Goal: Navigation & Orientation: Find specific page/section

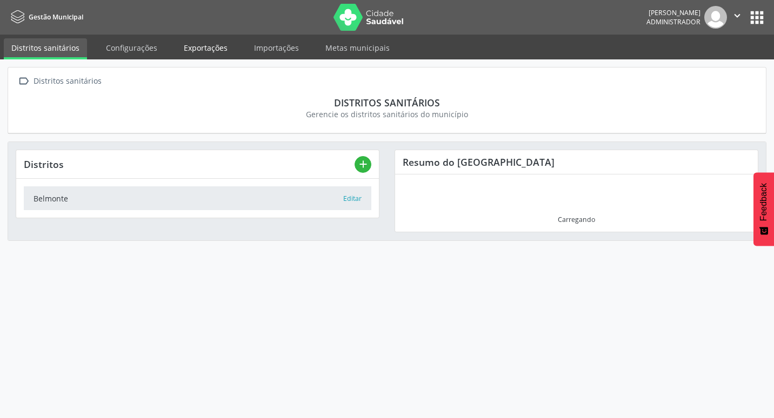
click at [178, 52] on link "Exportações" at bounding box center [205, 47] width 59 height 19
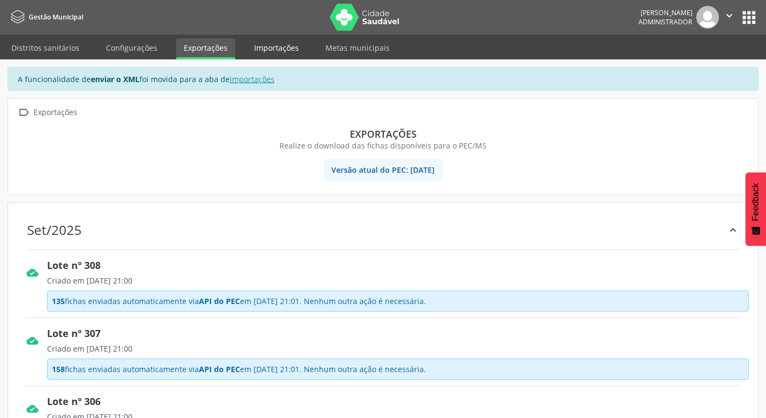
click at [258, 49] on link "Importações" at bounding box center [277, 47] width 60 height 19
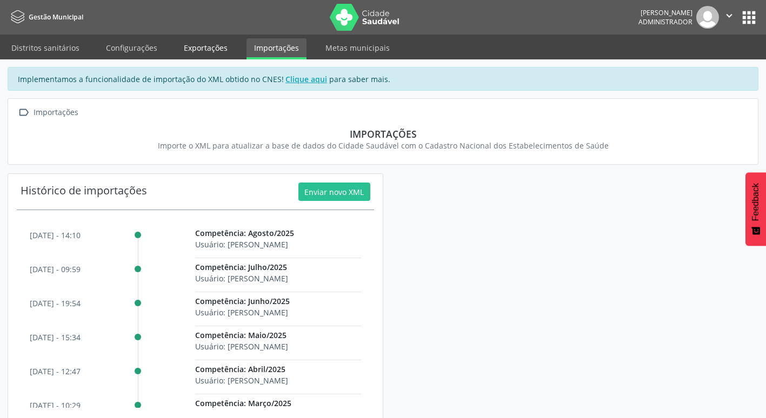
click at [223, 48] on link "Exportações" at bounding box center [205, 47] width 59 height 19
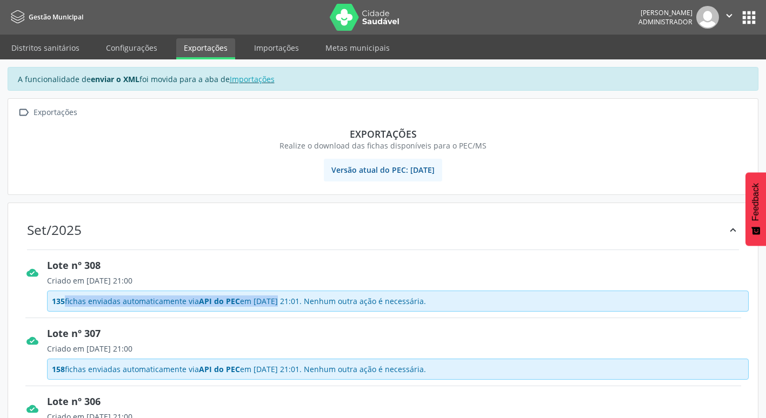
drag, startPoint x: 60, startPoint y: 304, endPoint x: 243, endPoint y: 309, distance: 183.4
click at [243, 309] on div "135 fichas enviadas automaticamente via API do PEC em [DATE] 21:01. Nenhum outr…" at bounding box center [398, 301] width 702 height 21
click at [269, 49] on link "Importações" at bounding box center [277, 47] width 60 height 19
